Goal: Information Seeking & Learning: Learn about a topic

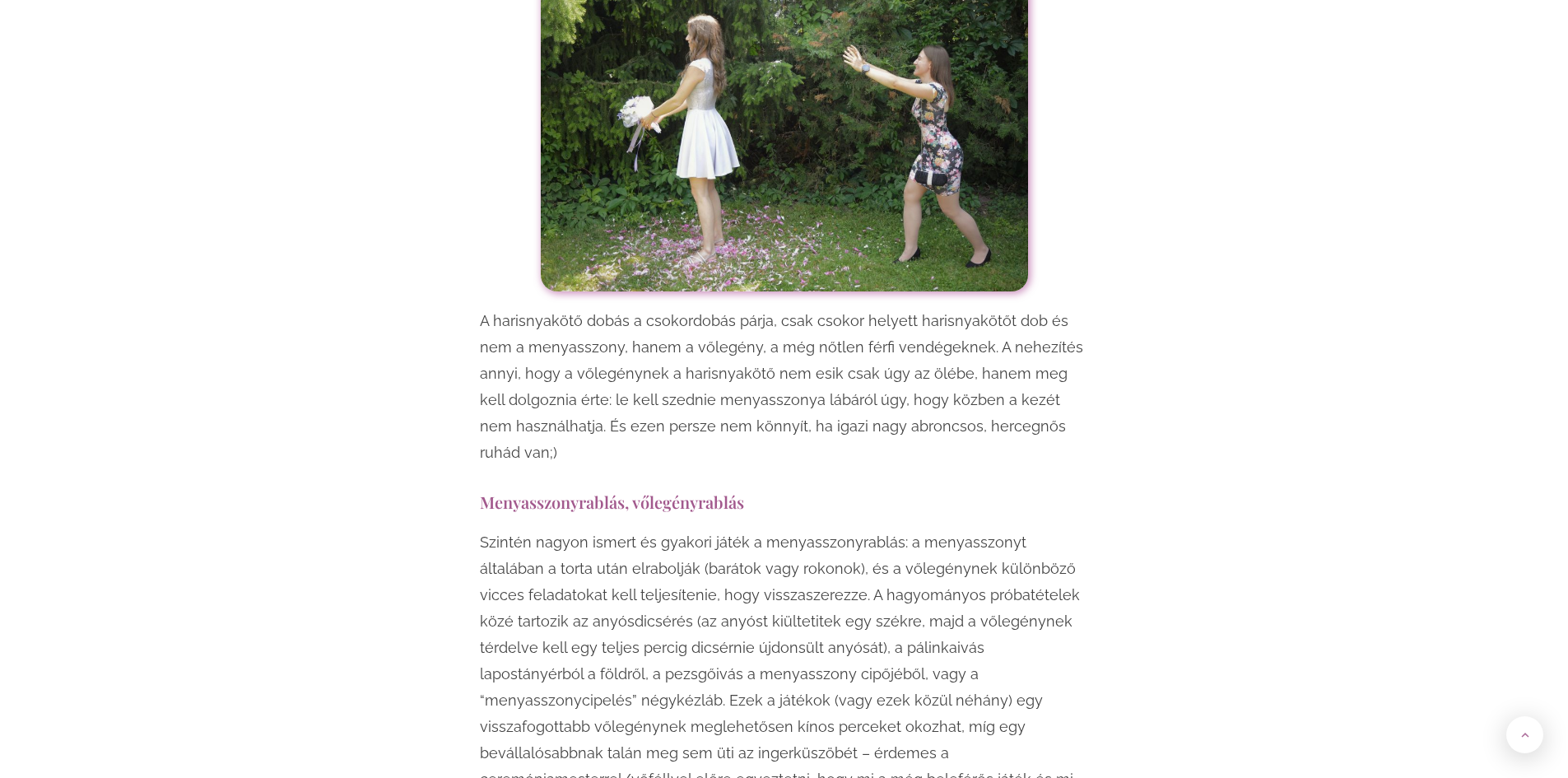
scroll to position [2471, 0]
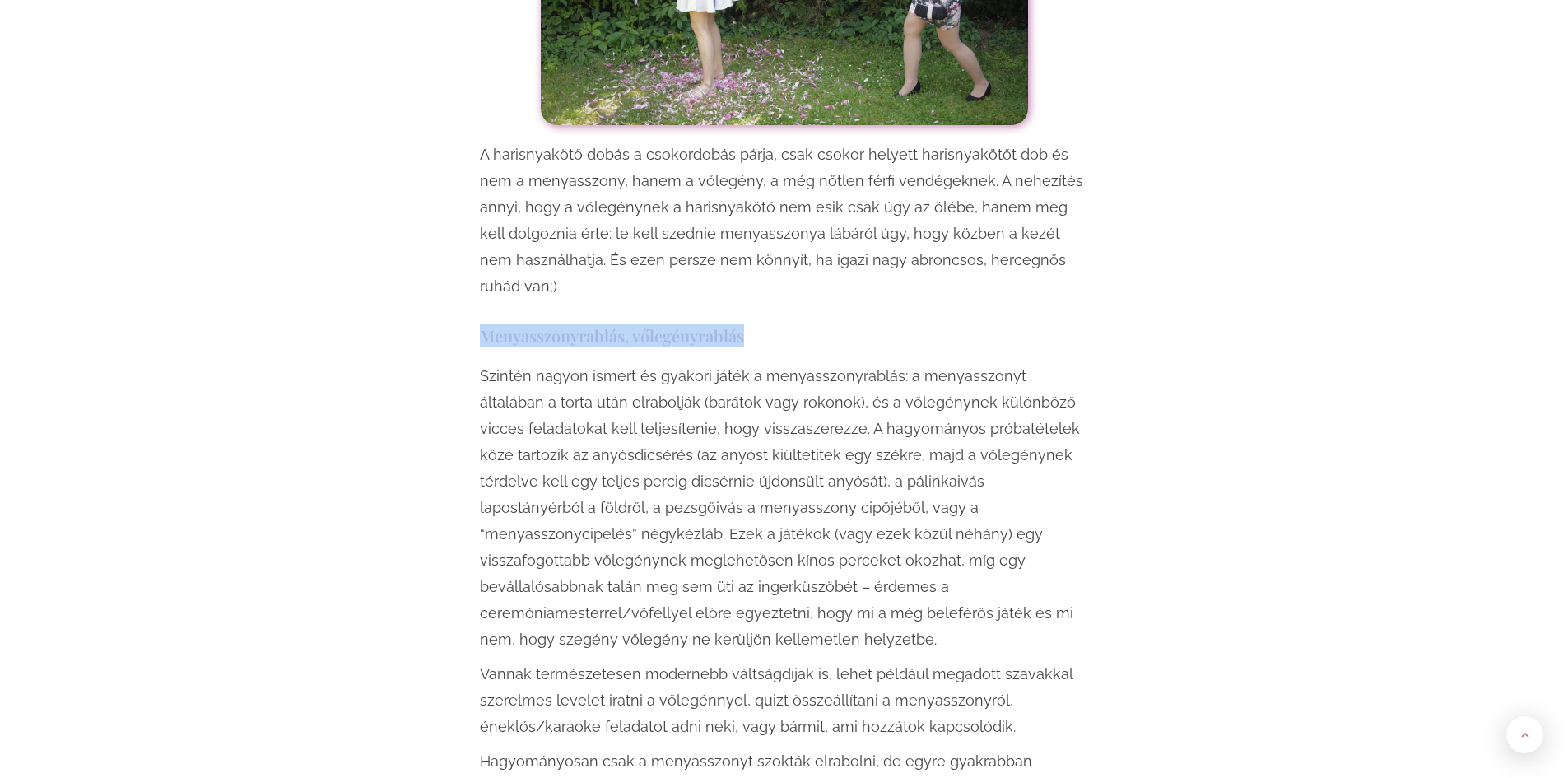
drag, startPoint x: 452, startPoint y: 280, endPoint x: 793, endPoint y: 290, distance: 341.1
click at [793, 324] on h3 "Menyasszonyrablás, vőlegényrablás" at bounding box center [784, 335] width 609 height 22
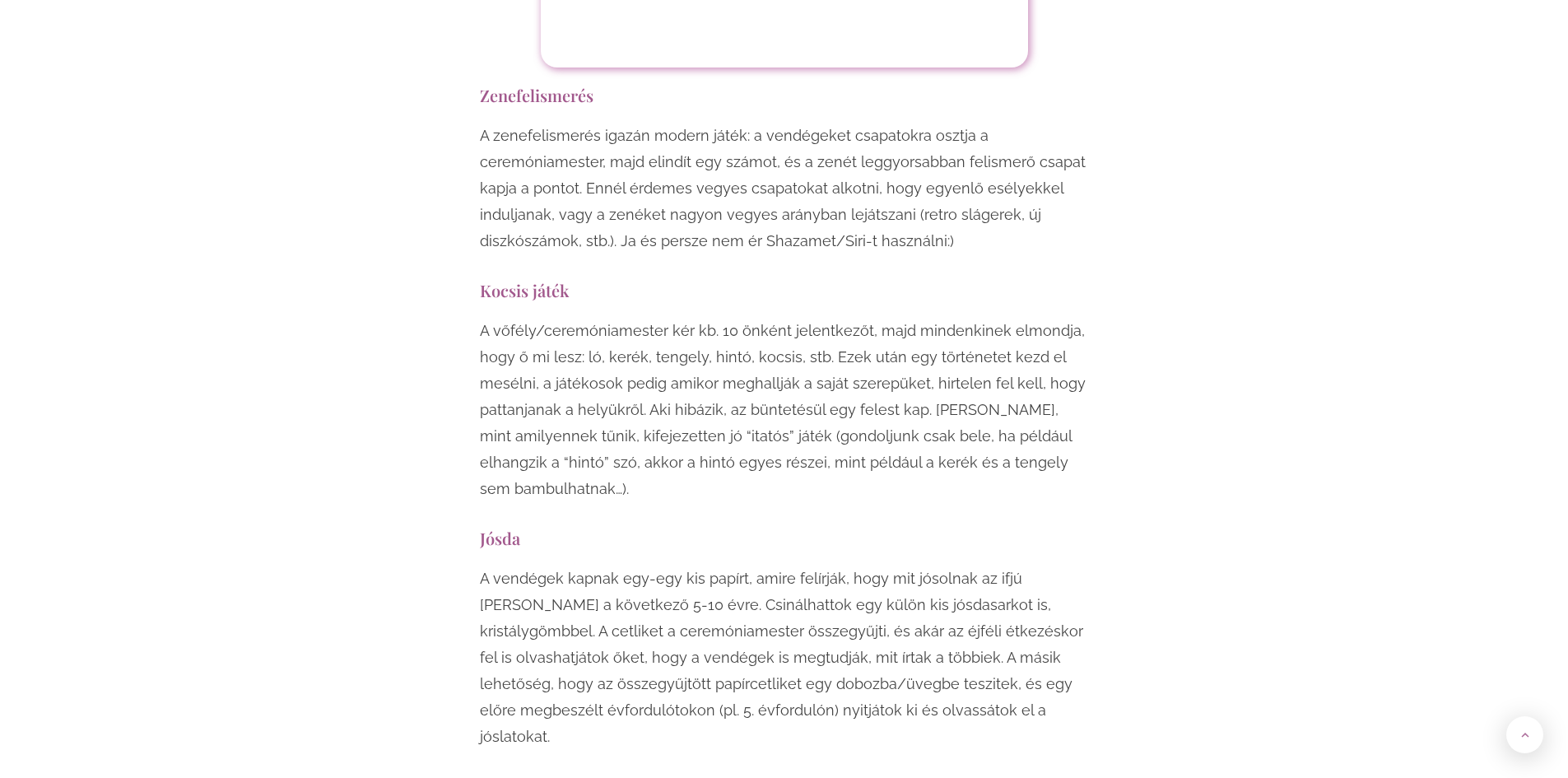
scroll to position [8237, 0]
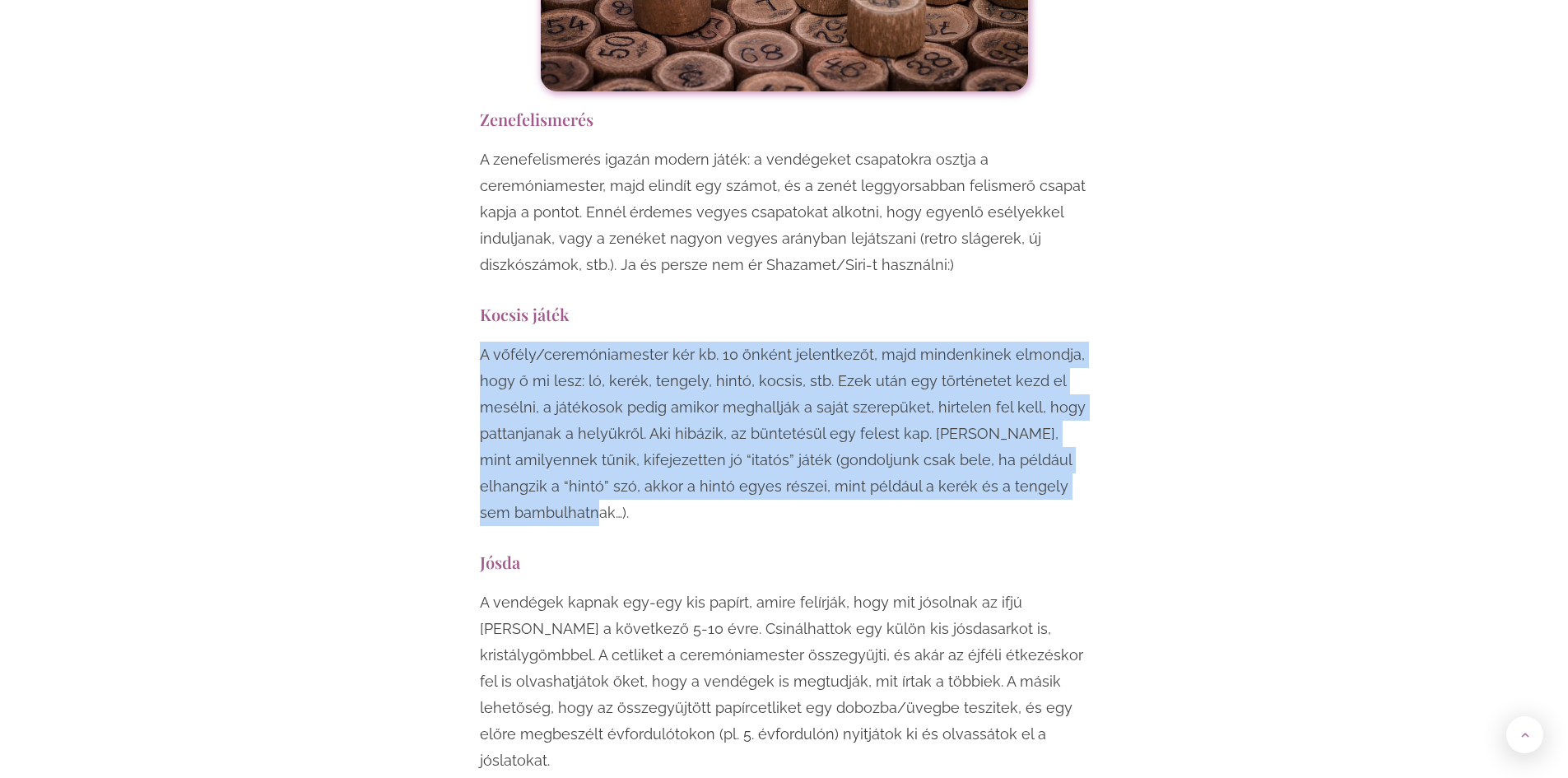
drag, startPoint x: 478, startPoint y: 193, endPoint x: 646, endPoint y: 356, distance: 234.1
click at [658, 365] on p "A vőfély/ceremóniamester kér kb. 10 önként jelentkezőt, majd mindenkinek elmond…" at bounding box center [784, 434] width 609 height 185
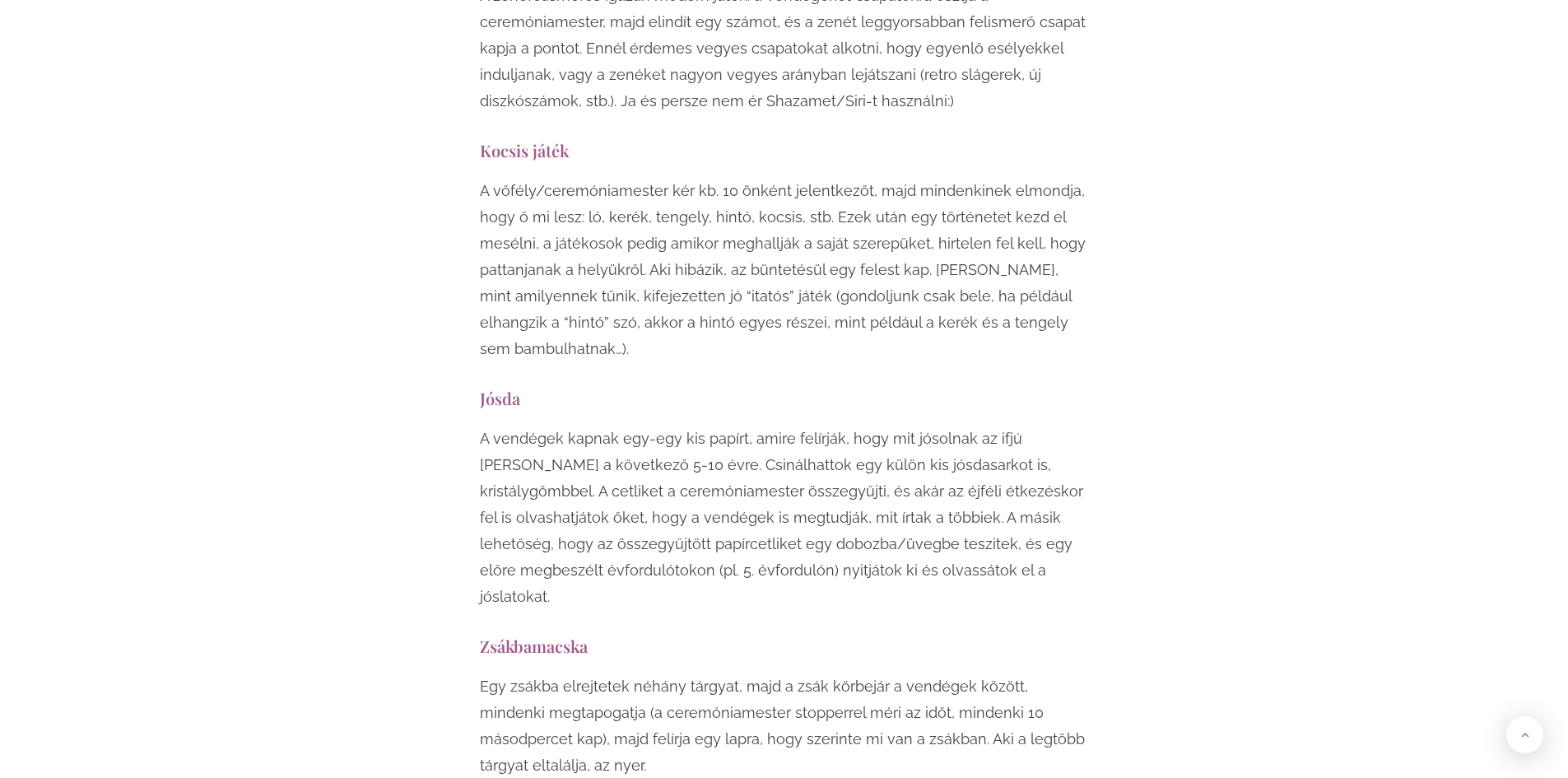
scroll to position [8401, 0]
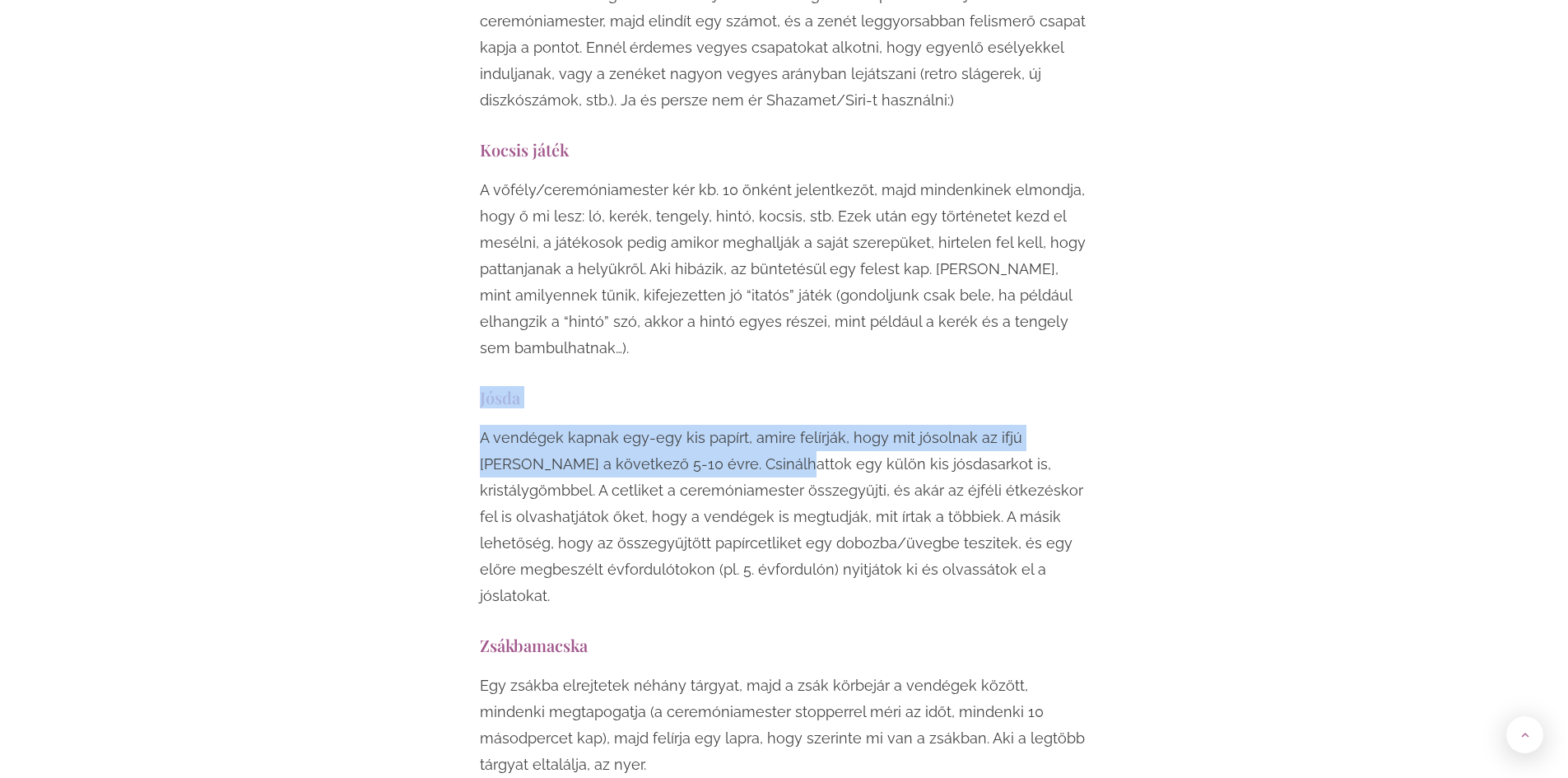
drag, startPoint x: 475, startPoint y: 247, endPoint x: 720, endPoint y: 318, distance: 255.1
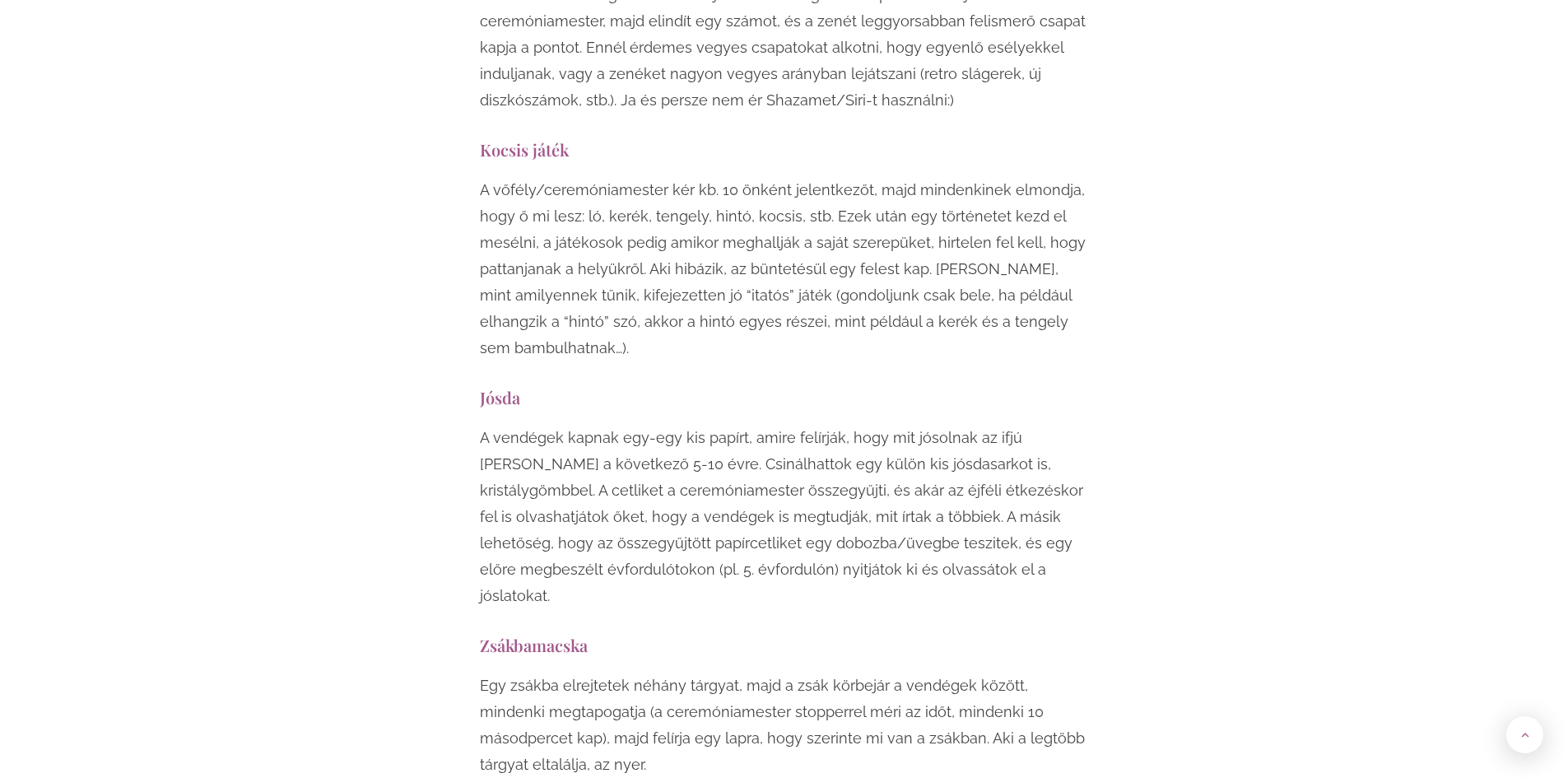
click at [837, 425] on p "A vendégek kapnak egy-egy kis papírt, amire felírják, hogy mit jósolnak az ifjú…" at bounding box center [784, 517] width 609 height 185
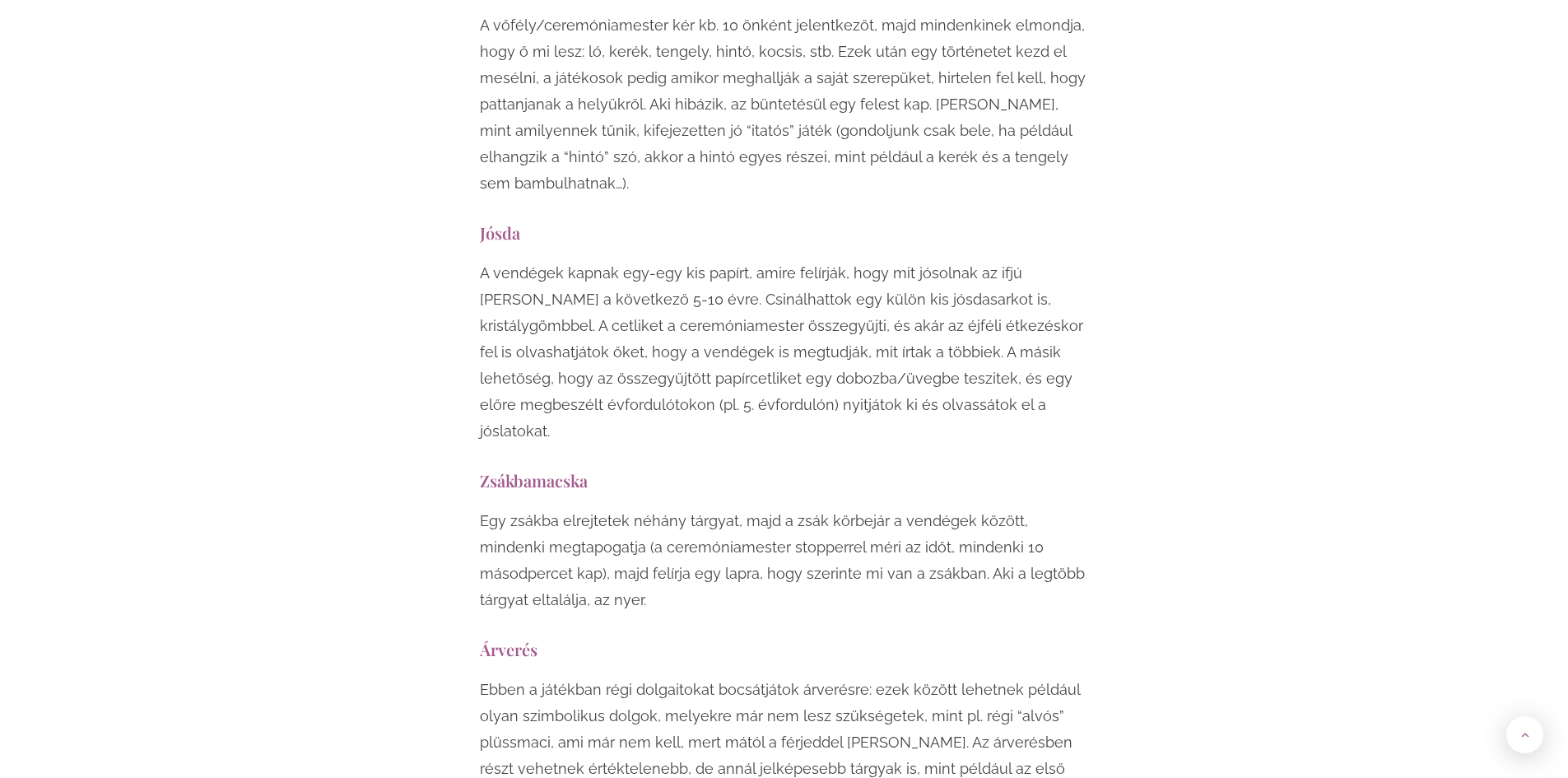
scroll to position [8979, 0]
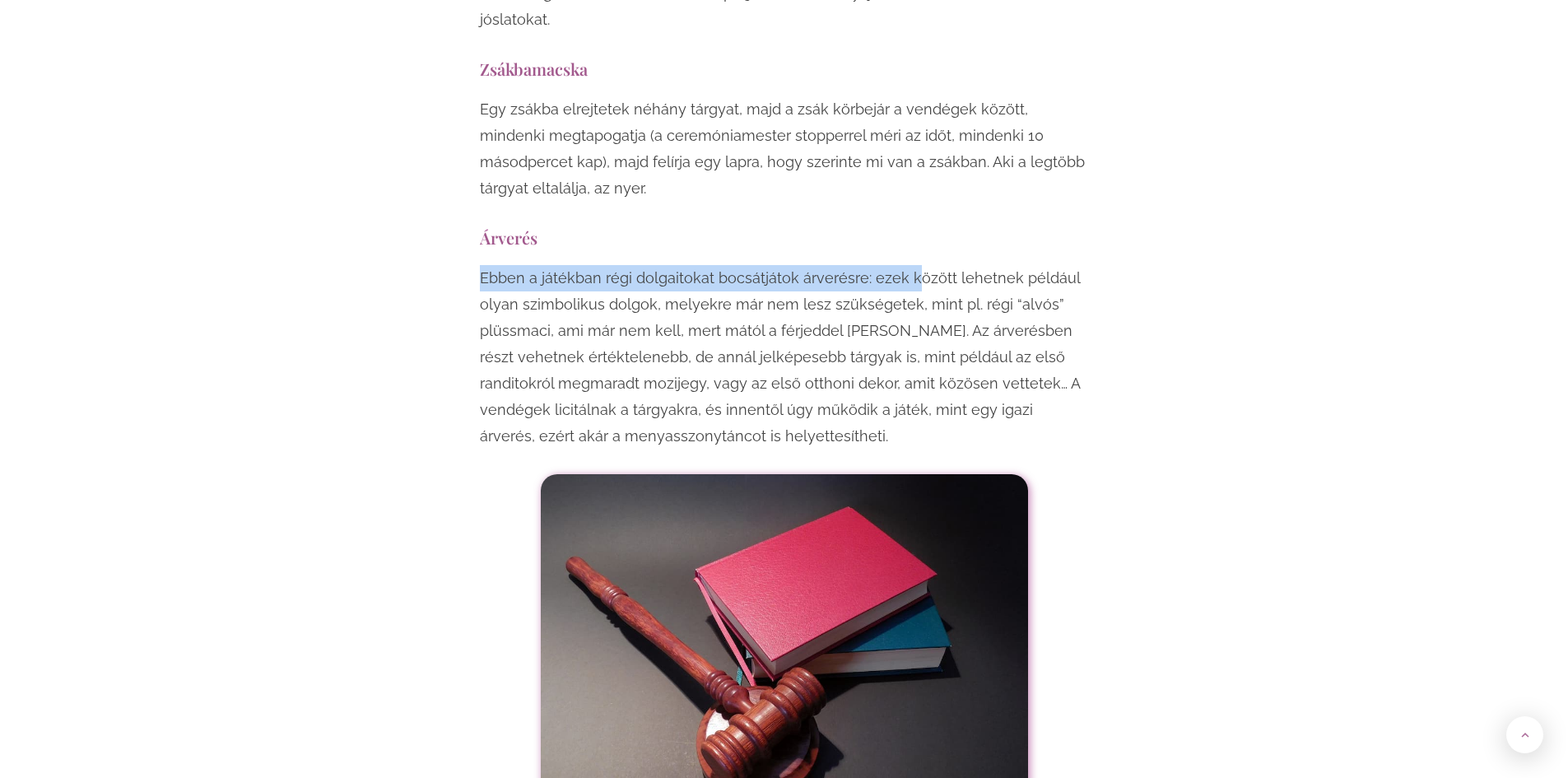
drag, startPoint x: 474, startPoint y: 92, endPoint x: 906, endPoint y: 102, distance: 432.1
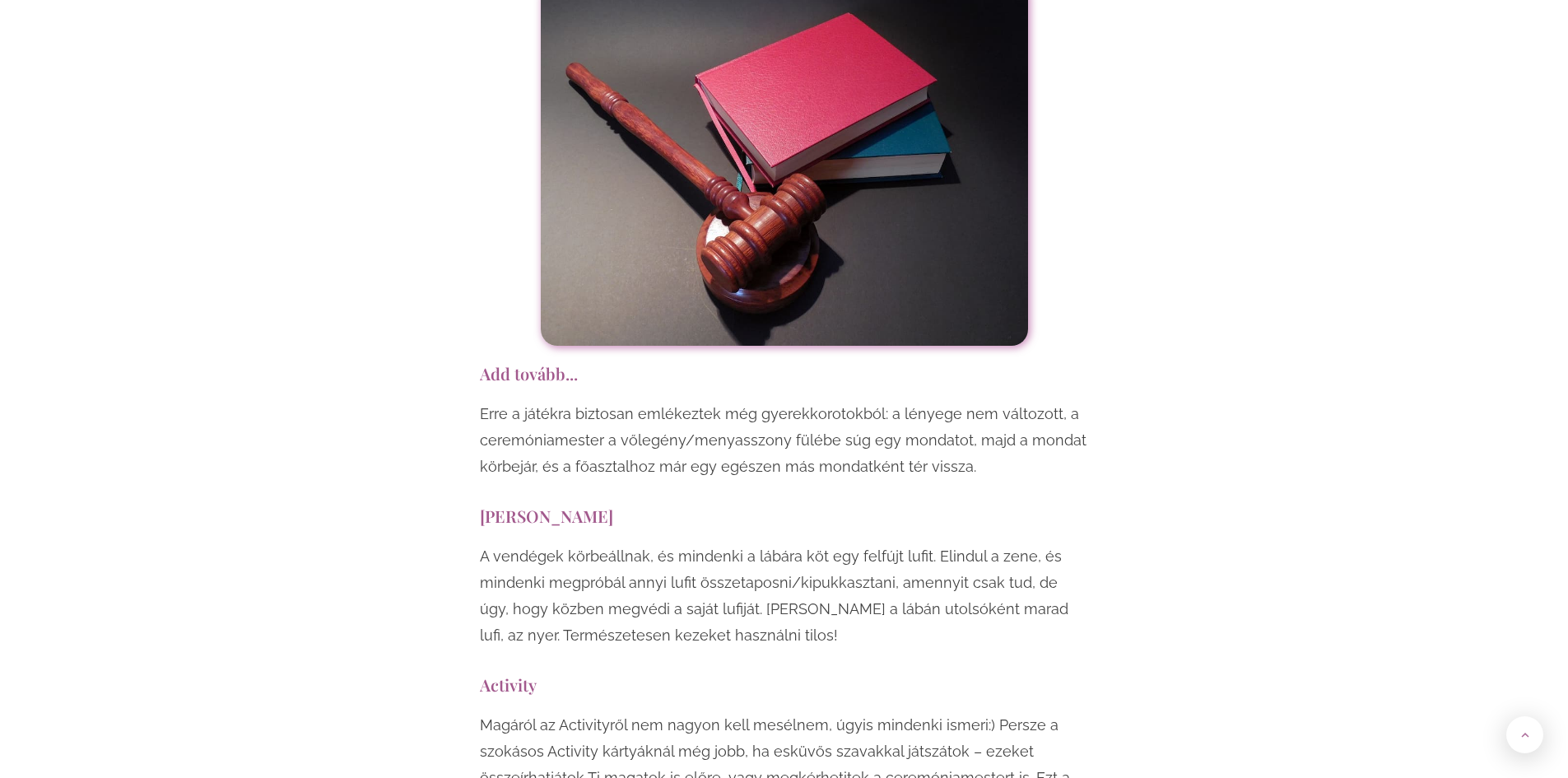
scroll to position [9555, 0]
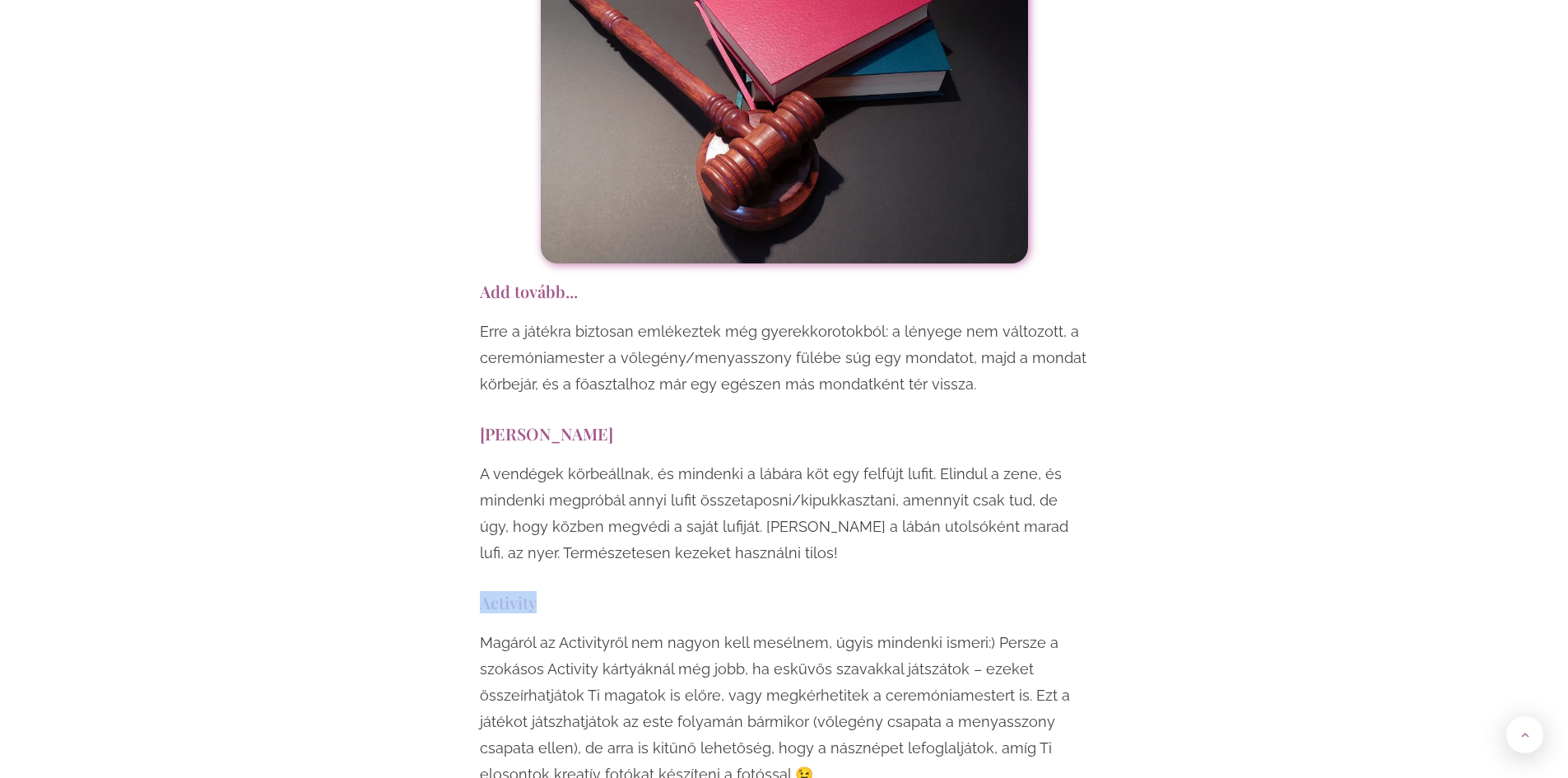
drag, startPoint x: 473, startPoint y: 420, endPoint x: 583, endPoint y: 423, distance: 110.0
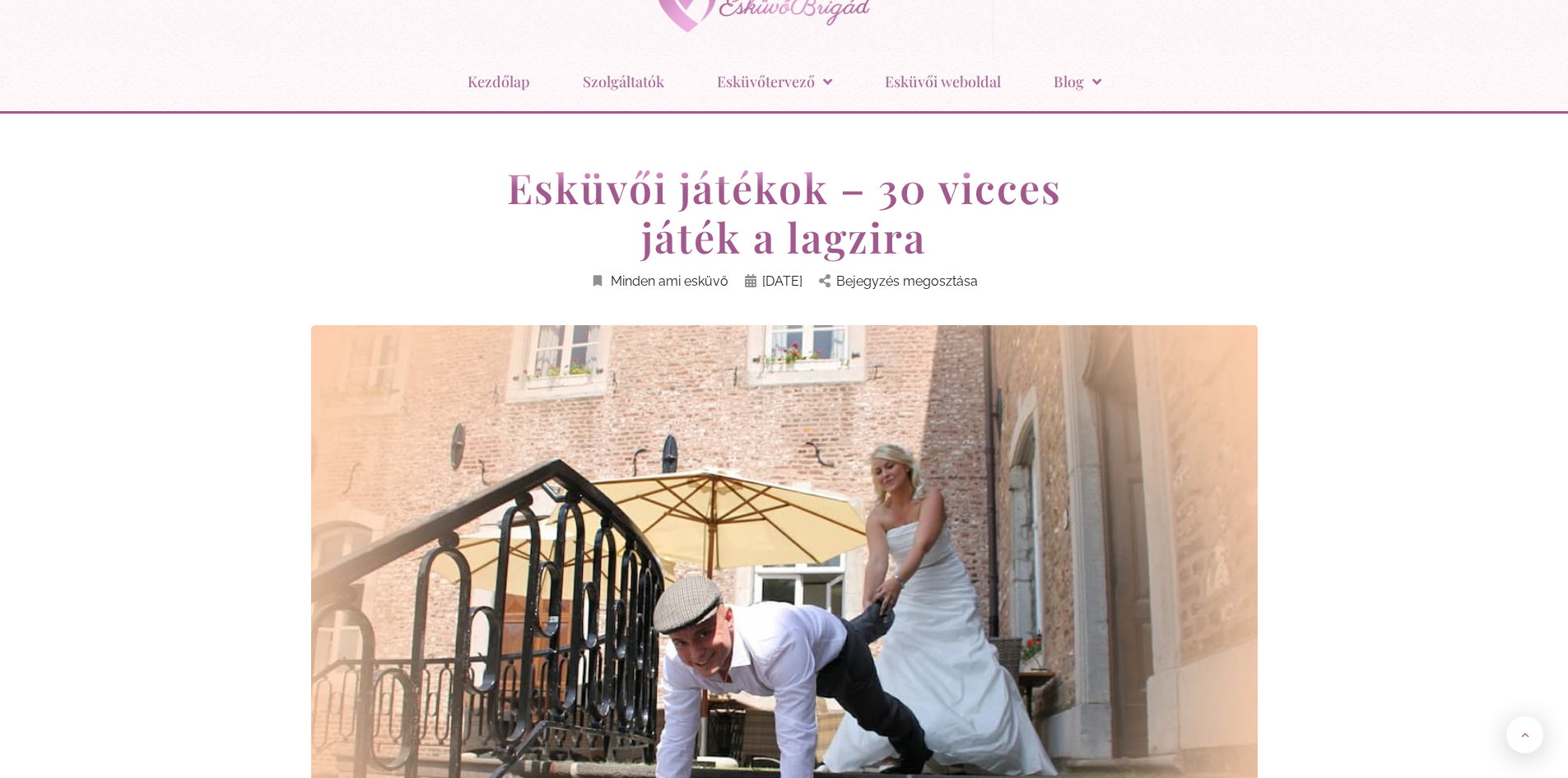
scroll to position [0, 0]
